Goal: Obtain resource: Download file/media

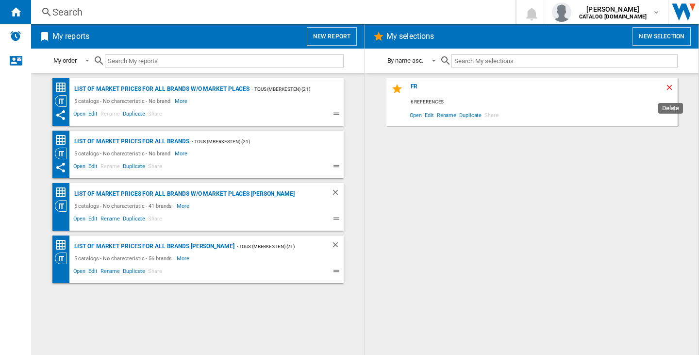
click at [671, 89] on ng-md-icon "Delete" at bounding box center [671, 89] width 12 height 12
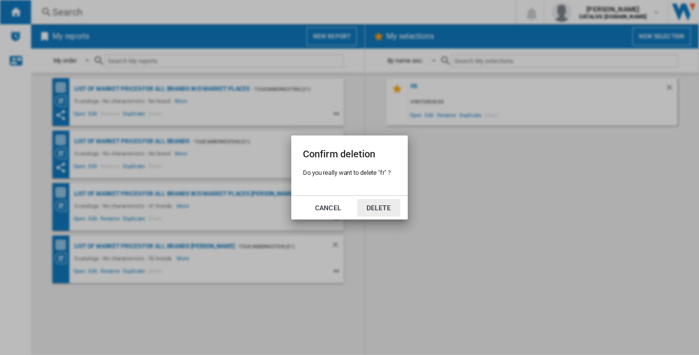
click at [394, 209] on button "Delete" at bounding box center [378, 207] width 43 height 17
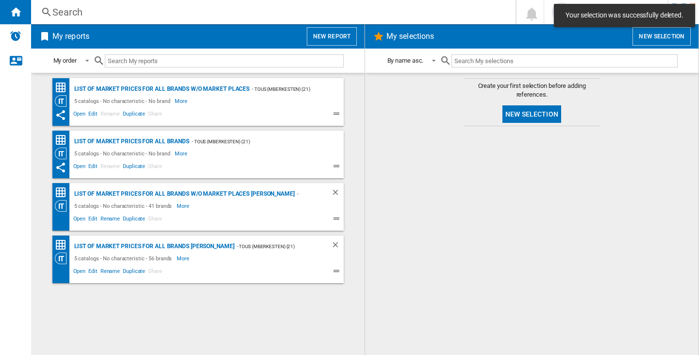
click at [643, 43] on button "New selection" at bounding box center [662, 36] width 58 height 18
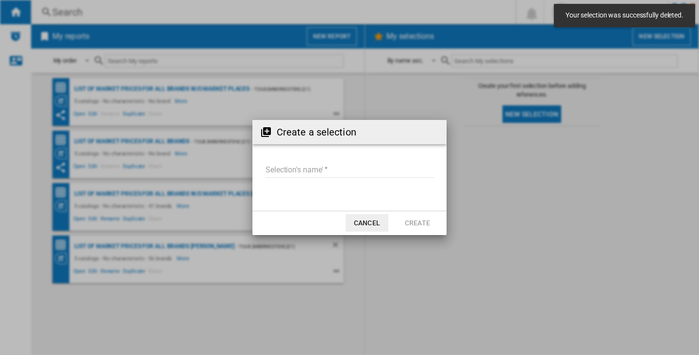
click at [314, 163] on input "Selection's name'" at bounding box center [349, 170] width 169 height 15
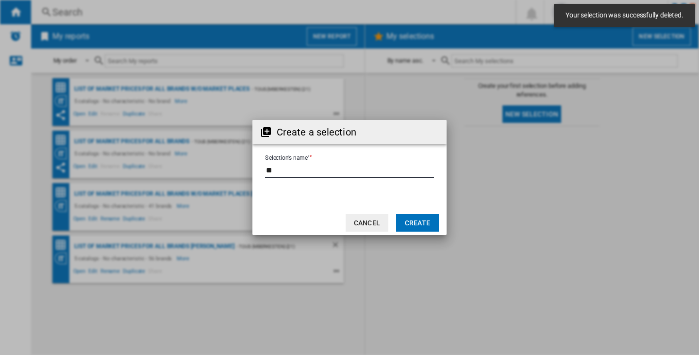
type input "**"
click at [418, 220] on button "Create" at bounding box center [417, 222] width 43 height 17
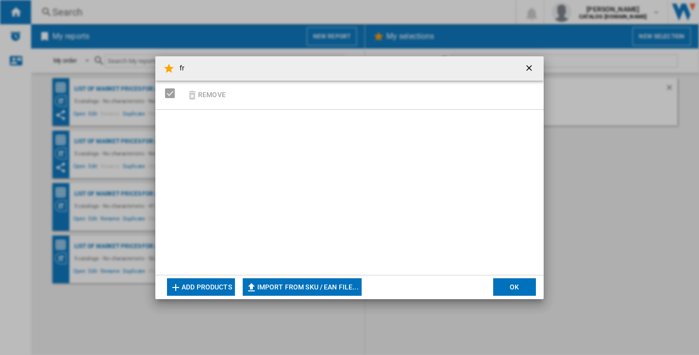
click at [332, 283] on button "Import from SKU / EAN file..." at bounding box center [302, 286] width 119 height 17
type input "**********"
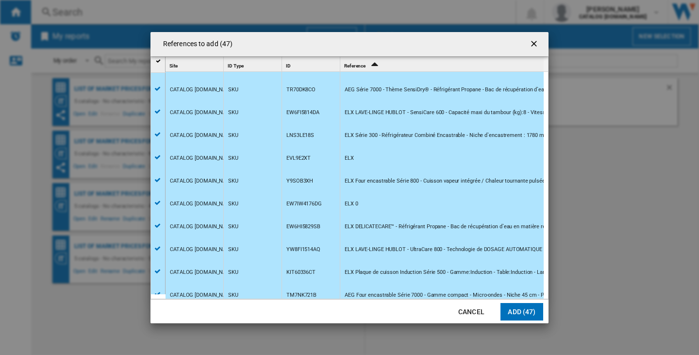
scroll to position [631, 0]
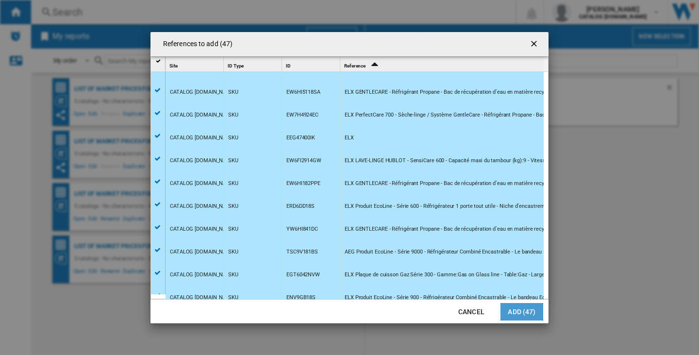
click at [524, 309] on button "Add (47)" at bounding box center [522, 311] width 43 height 17
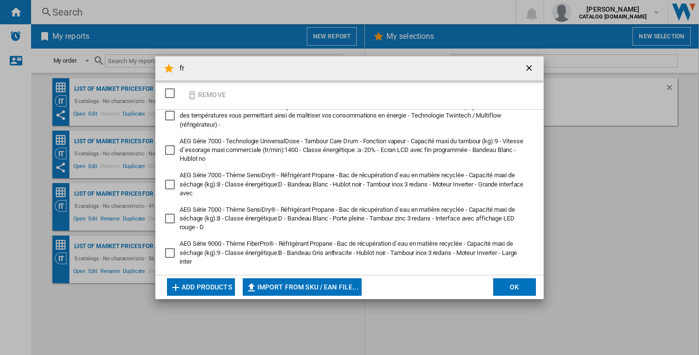
scroll to position [146, 0]
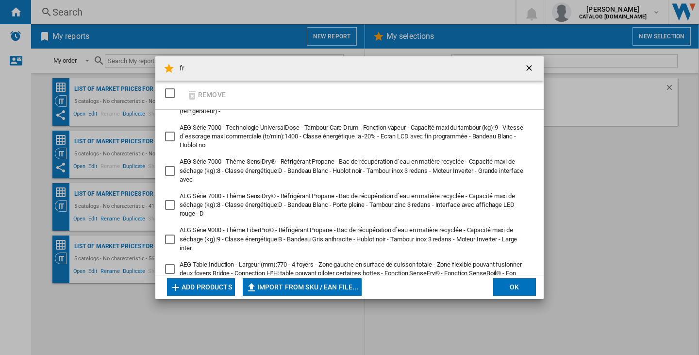
click at [522, 285] on button "OK" at bounding box center [514, 286] width 43 height 17
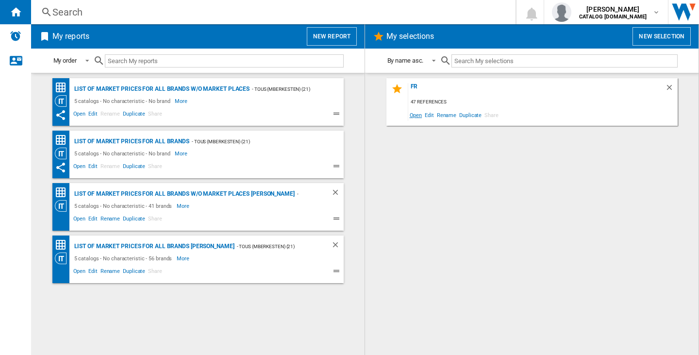
click at [415, 117] on span "Open" at bounding box center [416, 114] width 16 height 13
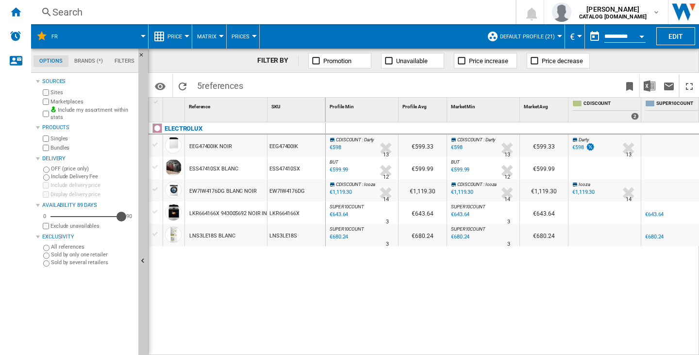
drag, startPoint x: 100, startPoint y: 217, endPoint x: 121, endPoint y: 217, distance: 21.4
click at [121, 217] on div "89" at bounding box center [86, 217] width 71 height 10
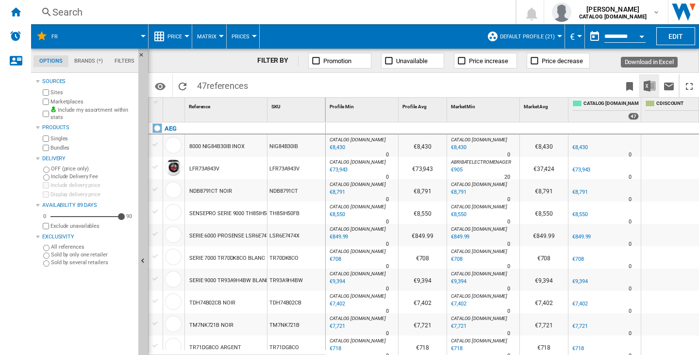
click at [644, 85] on img "Download in Excel" at bounding box center [650, 86] width 12 height 12
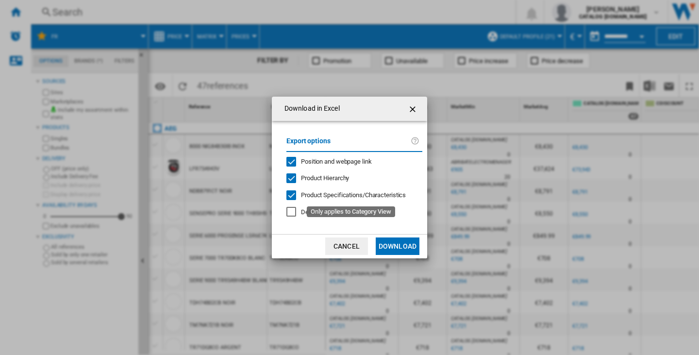
click at [321, 194] on span "Product Specifications/Characteristics" at bounding box center [353, 194] width 105 height 7
click at [321, 180] on span "Product Hierarchy" at bounding box center [325, 177] width 48 height 7
click at [318, 162] on span "Position and webpage link" at bounding box center [336, 161] width 71 height 7
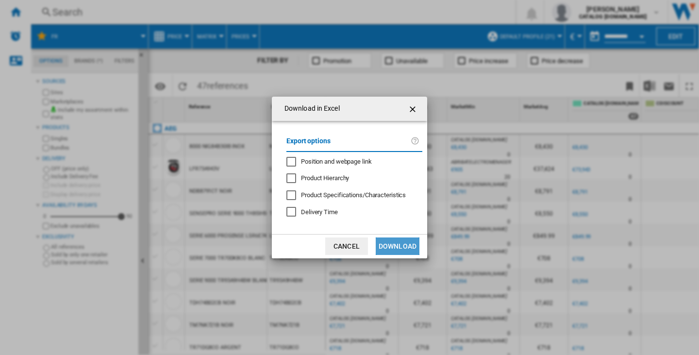
click at [417, 240] on button "Download" at bounding box center [398, 245] width 44 height 17
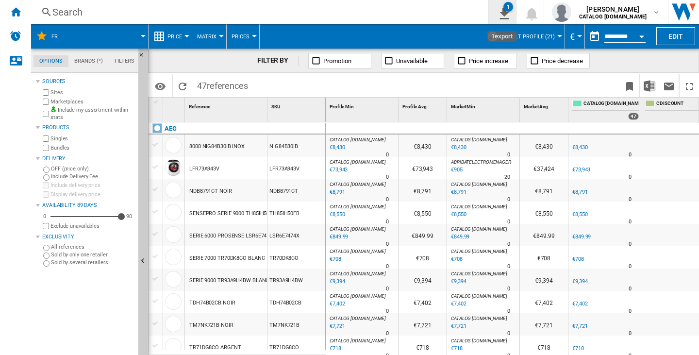
click at [500, 16] on ng-md-icon "1\a export" at bounding box center [503, 12] width 12 height 12
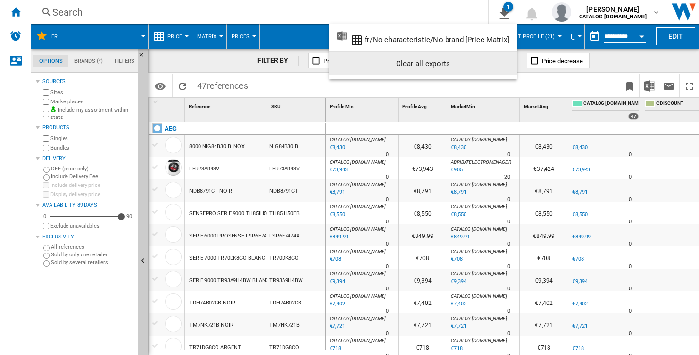
click at [477, 59] on div "Clear all exports" at bounding box center [423, 63] width 172 height 17
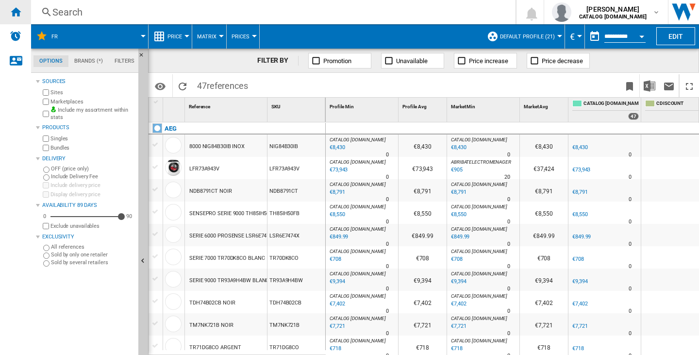
click at [25, 9] on div "Home" at bounding box center [15, 12] width 31 height 24
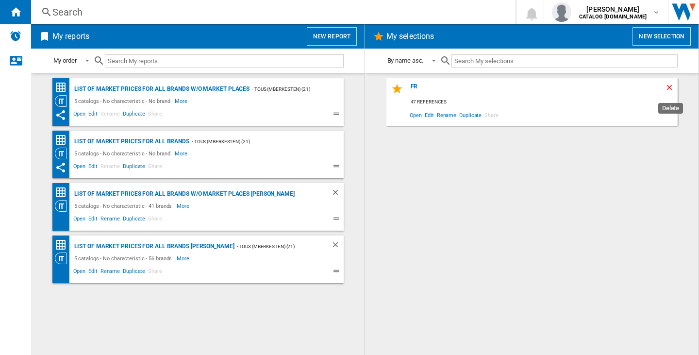
click at [671, 86] on ng-md-icon "Delete" at bounding box center [671, 89] width 12 height 12
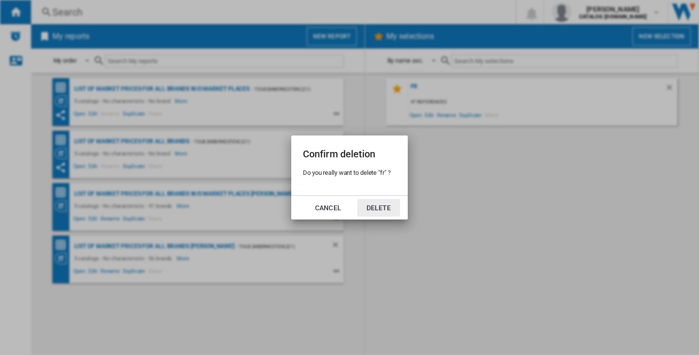
click at [391, 203] on button "Delete" at bounding box center [378, 207] width 43 height 17
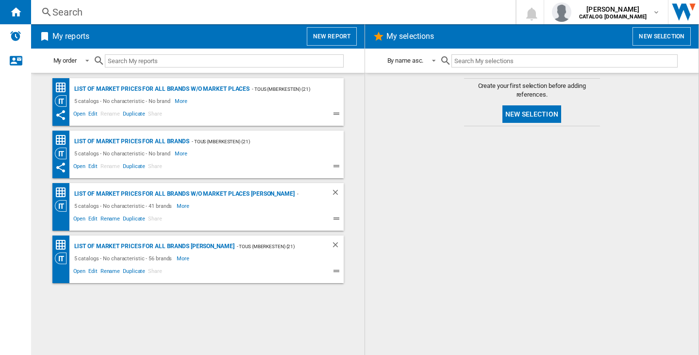
click at [69, 11] on div "Search" at bounding box center [271, 12] width 438 height 14
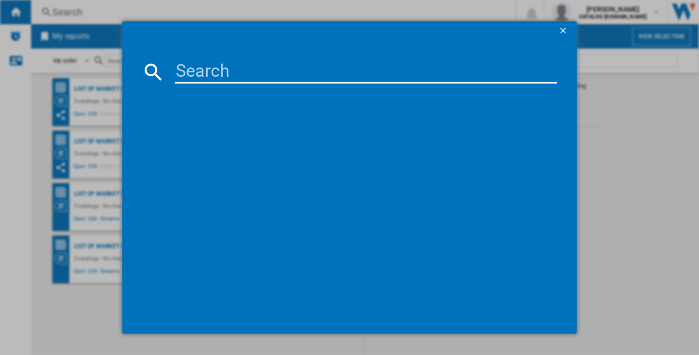
click at [233, 83] on input at bounding box center [366, 71] width 383 height 23
paste input "ESS47420SW"
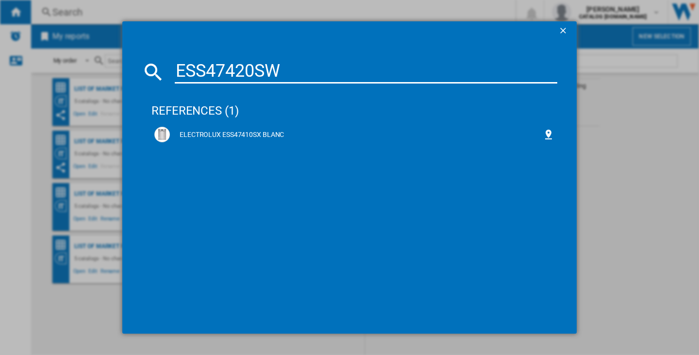
type input "ESS47420SW"
drag, startPoint x: 466, startPoint y: 14, endPoint x: 267, endPoint y: 130, distance: 229.8
click at [267, 130] on div "ELECTROLUX ESS47410SX BLANC" at bounding box center [356, 135] width 373 height 10
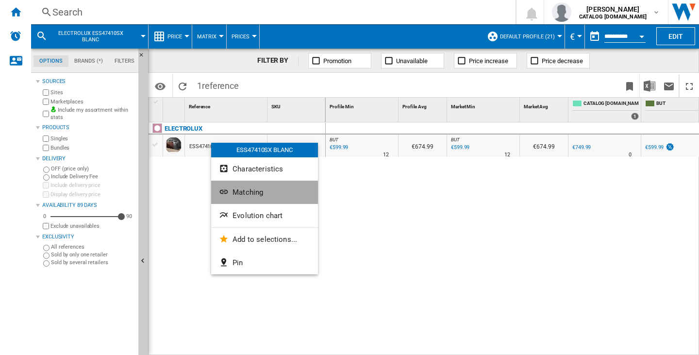
click at [249, 190] on span "Matching" at bounding box center [248, 192] width 31 height 9
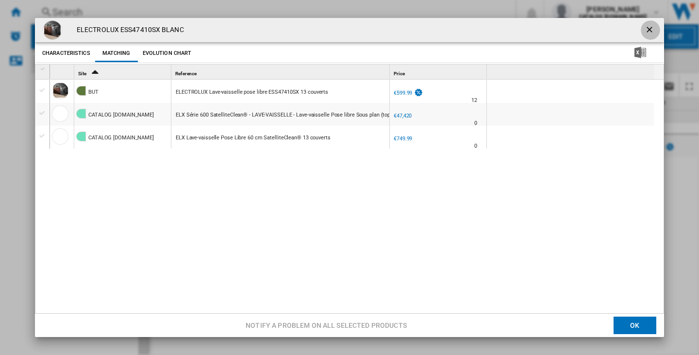
click at [646, 30] on ng-md-icon "getI18NText('BUTTONS.CLOSE_DIALOG')" at bounding box center [651, 31] width 12 height 12
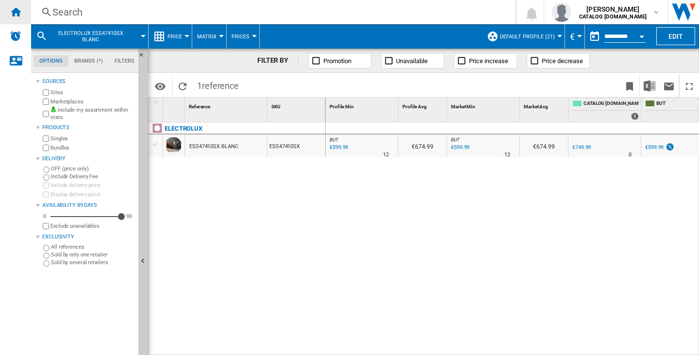
click at [9, 9] on div "Home" at bounding box center [15, 12] width 31 height 24
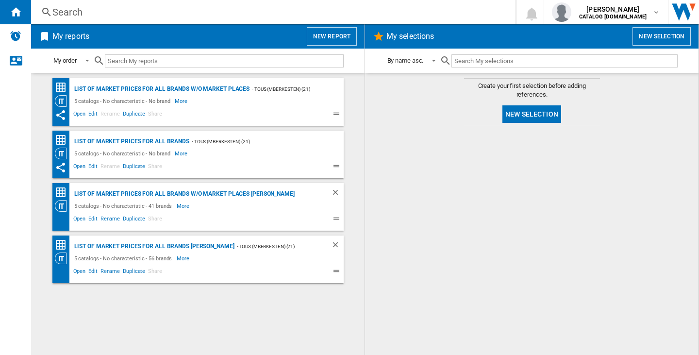
click at [511, 115] on button "New selection" at bounding box center [532, 113] width 59 height 17
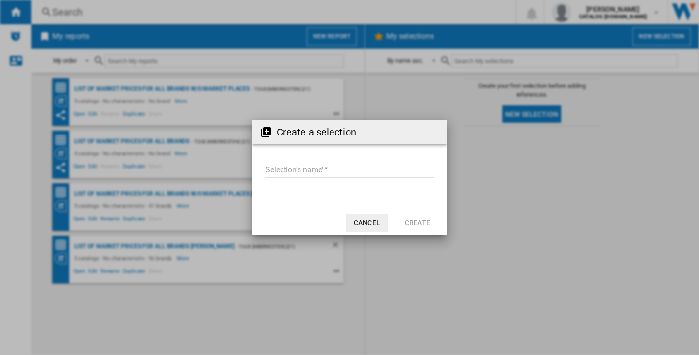
click at [316, 165] on input "Selection's name'" at bounding box center [349, 170] width 169 height 15
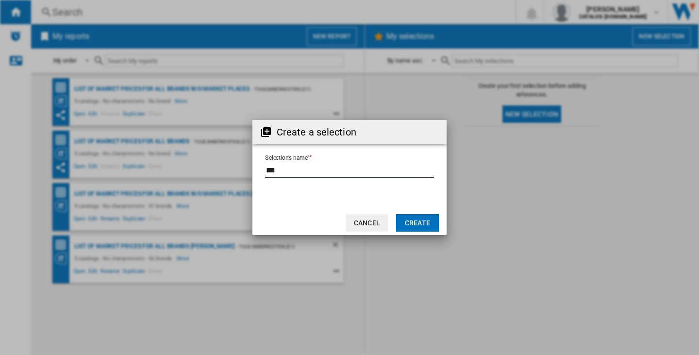
type input "***"
click at [407, 227] on button "Create" at bounding box center [417, 222] width 43 height 17
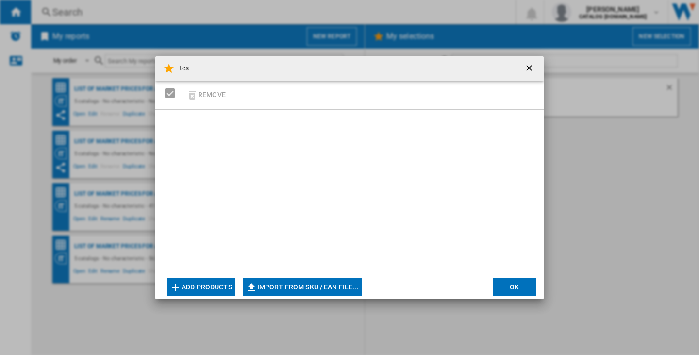
click at [321, 286] on button "Import from SKU / EAN file..." at bounding box center [302, 286] width 119 height 17
type input "**********"
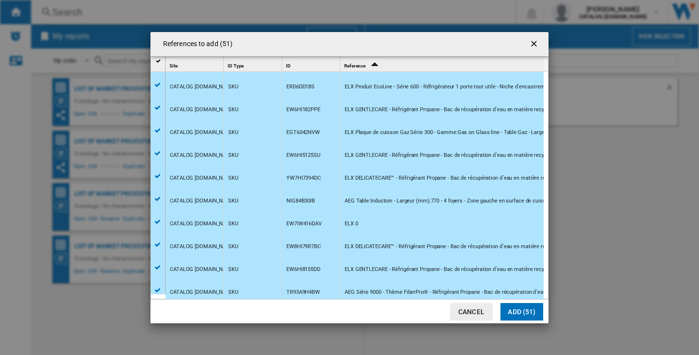
scroll to position [631, 0]
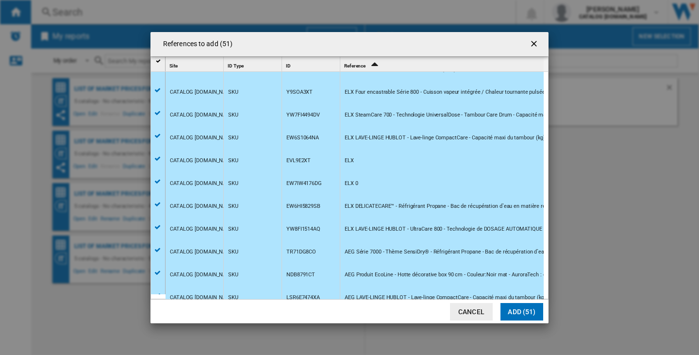
click at [512, 310] on button "Add (51)" at bounding box center [522, 311] width 43 height 17
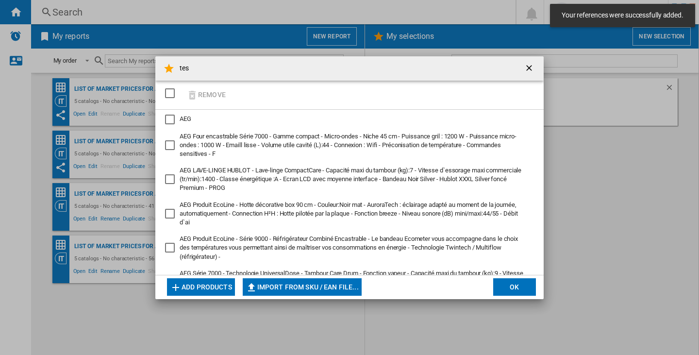
click at [513, 285] on button "OK" at bounding box center [514, 286] width 43 height 17
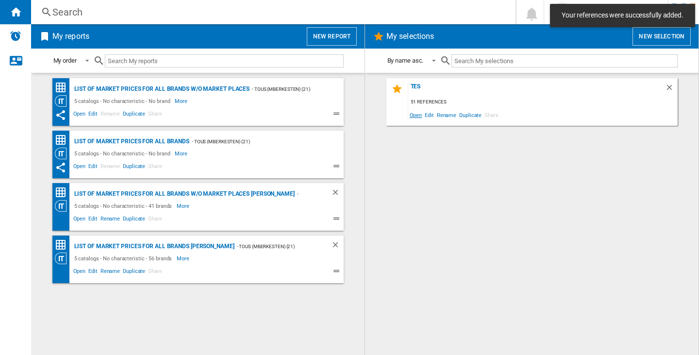
click at [408, 117] on span "Open" at bounding box center [416, 114] width 16 height 13
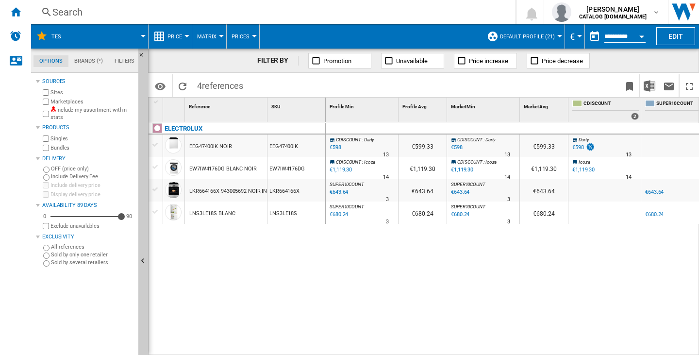
click at [84, 111] on label "Include my assortment within stats" at bounding box center [93, 113] width 84 height 15
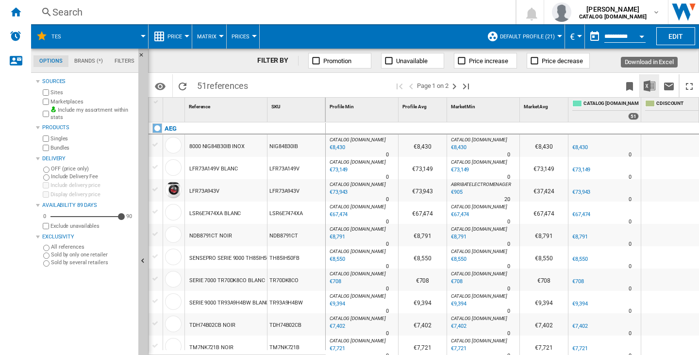
click at [653, 88] on img "Download in Excel" at bounding box center [650, 86] width 12 height 12
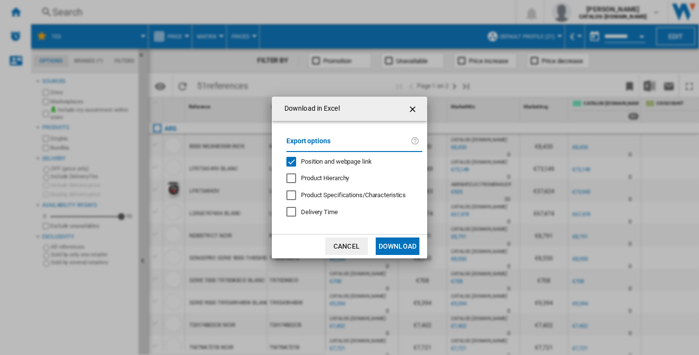
click at [374, 162] on md-checkbox "Position and webpage link" at bounding box center [351, 161] width 128 height 9
click at [389, 249] on button "Download" at bounding box center [398, 245] width 44 height 17
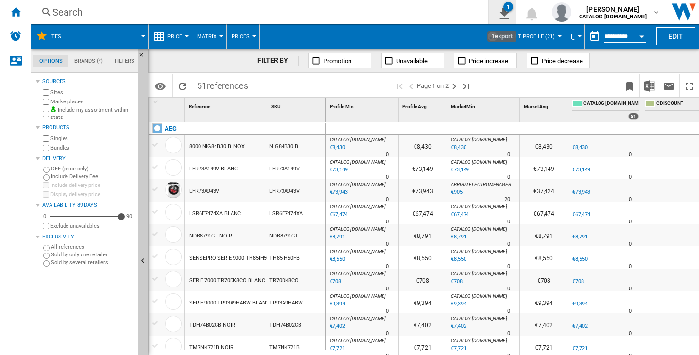
click at [493, 22] on button "1" at bounding box center [502, 12] width 27 height 24
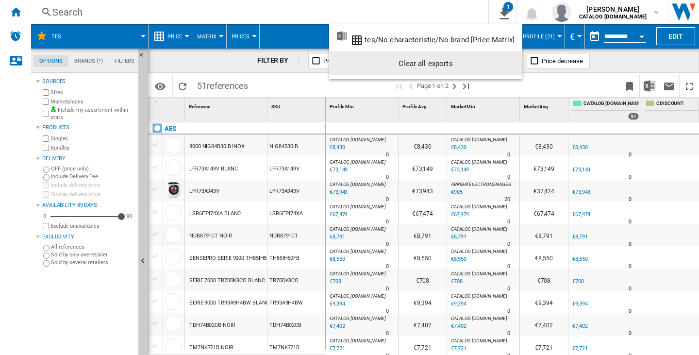
click at [463, 63] on div "Clear all exports" at bounding box center [426, 63] width 178 height 17
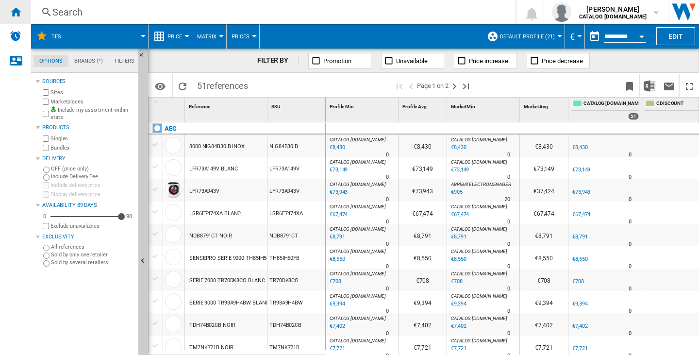
click at [24, 14] on div "Home" at bounding box center [15, 12] width 31 height 24
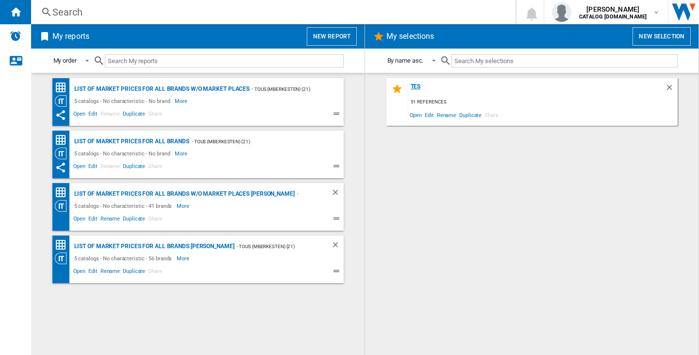
click at [664, 83] on div "tes" at bounding box center [536, 89] width 257 height 13
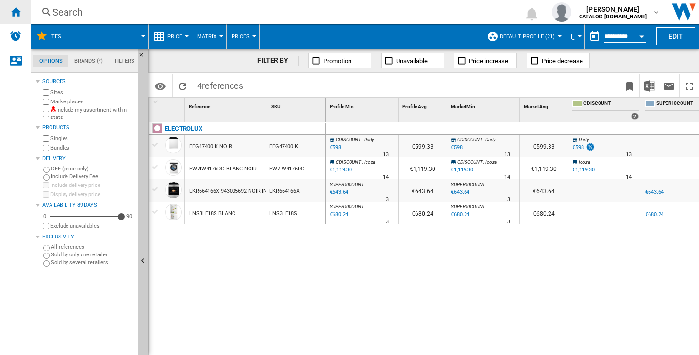
click at [17, 4] on div "Home" at bounding box center [15, 12] width 31 height 24
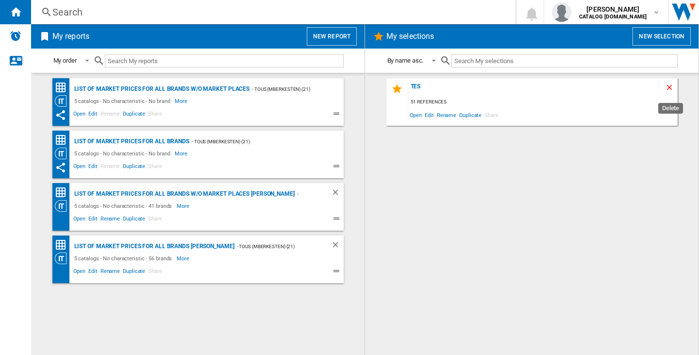
click at [670, 84] on ng-md-icon "Delete" at bounding box center [671, 89] width 12 height 12
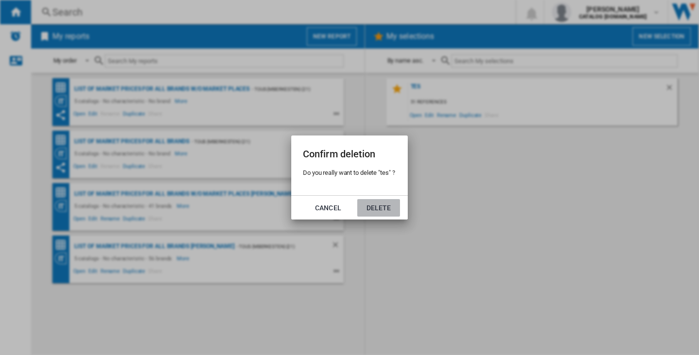
click at [375, 203] on button "Delete" at bounding box center [378, 207] width 43 height 17
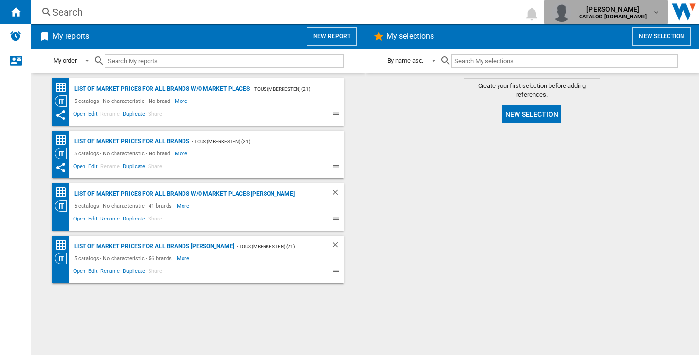
click at [613, 18] on b "CATALOG [DOMAIN_NAME]" at bounding box center [613, 17] width 68 height 6
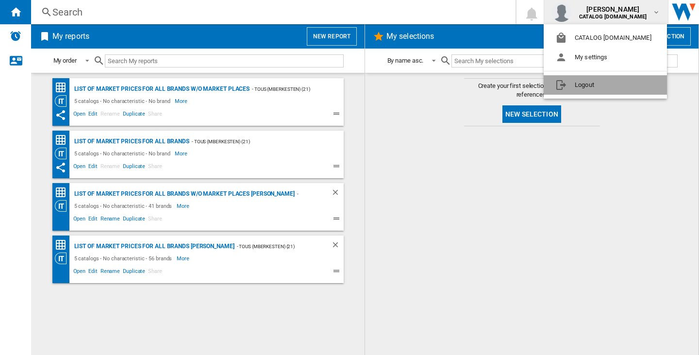
click at [628, 82] on button "Logout" at bounding box center [605, 84] width 123 height 19
